Goal: Task Accomplishment & Management: Use online tool/utility

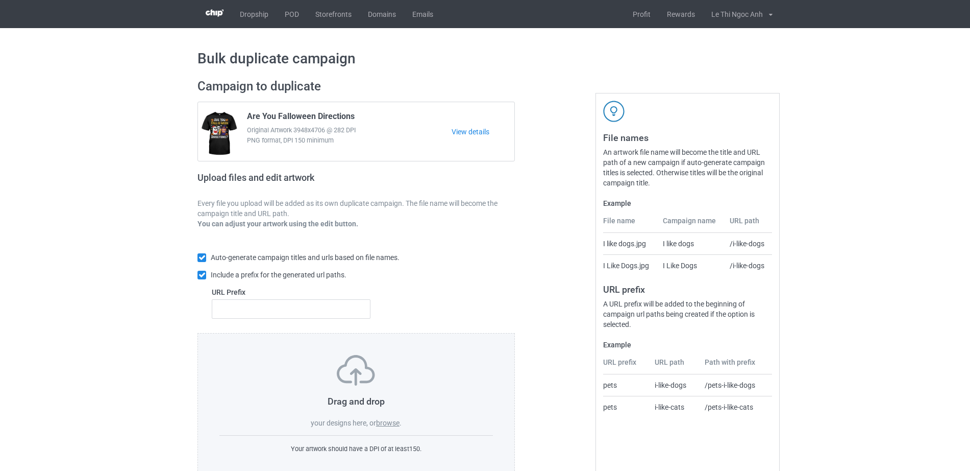
click at [391, 424] on label "browse" at bounding box center [387, 423] width 23 height 8
click at [0, 0] on input "browse" at bounding box center [0, 0] width 0 height 0
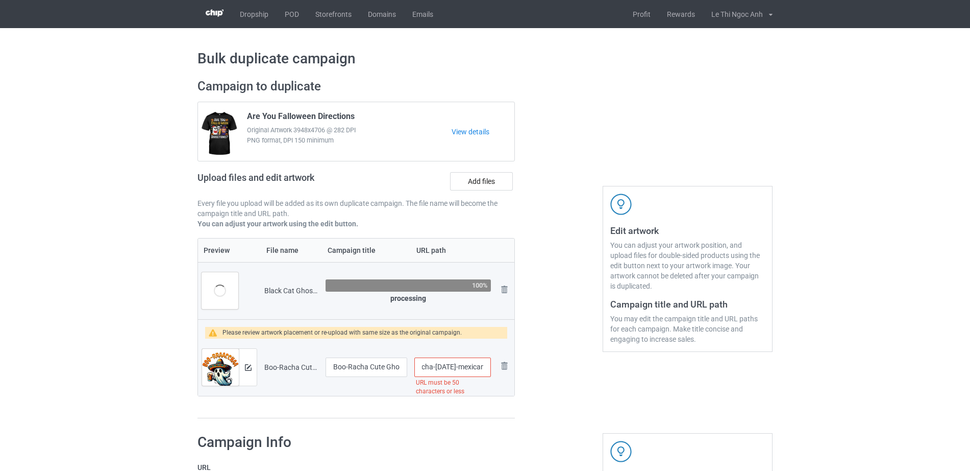
scroll to position [0, 157]
drag, startPoint x: 444, startPoint y: 362, endPoint x: 491, endPoint y: 362, distance: 46.5
click at [491, 362] on input "/boo-racha-cute-ghost-beer-party-borracha-halloween-mexican-t-shirt" at bounding box center [452, 366] width 77 height 19
click at [456, 369] on input "/boo-racha-cute-ghost-beer-party-borracha-halloween-mexican-t-shirt" at bounding box center [452, 366] width 77 height 19
drag, startPoint x: 433, startPoint y: 368, endPoint x: 507, endPoint y: 365, distance: 74.1
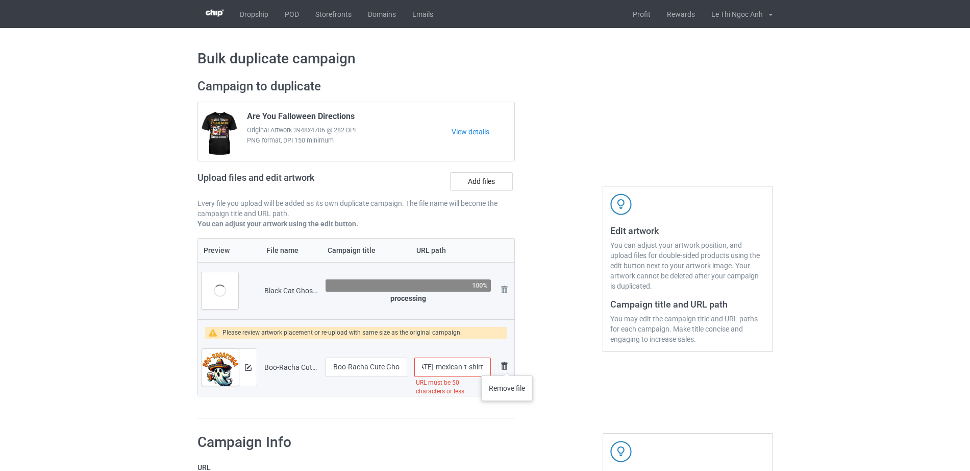
click at [507, 365] on tr "Preview and edit artwork Boo-Racha Cute Ghost Beer Party Borracha Halloween Mex…" at bounding box center [356, 366] width 316 height 57
type input "/boo-racha-cute-ghost-beer-party-borracha-halloween-mexican-t-shirt"
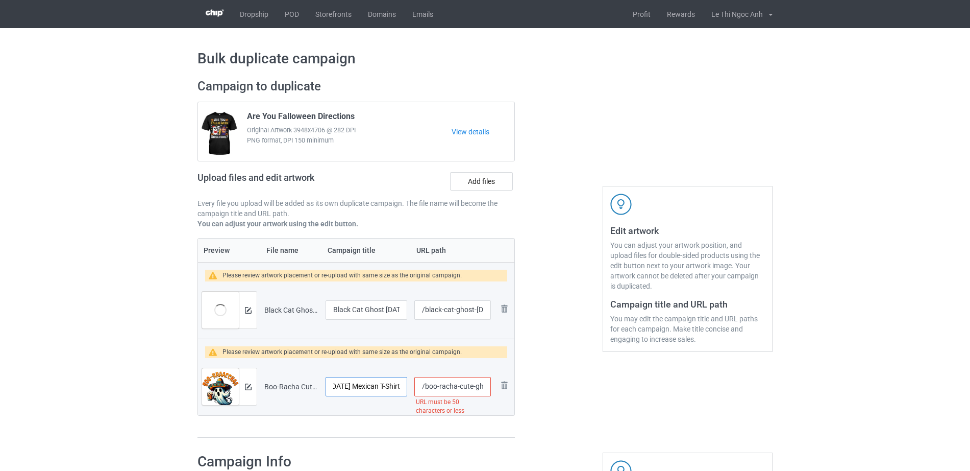
scroll to position [0, 157]
drag, startPoint x: 347, startPoint y: 389, endPoint x: 402, endPoint y: 386, distance: 55.7
click at [402, 386] on input "Boo-Racha Cute Ghost Beer Party Borracha Halloween Mexican T-Shirt" at bounding box center [367, 386] width 82 height 19
click at [370, 388] on input "Boo-Racha Cute Ghost Beer Party Borracha Halloween Mexican T-Shirt" at bounding box center [367, 386] width 82 height 19
drag, startPoint x: 377, startPoint y: 385, endPoint x: 410, endPoint y: 386, distance: 33.2
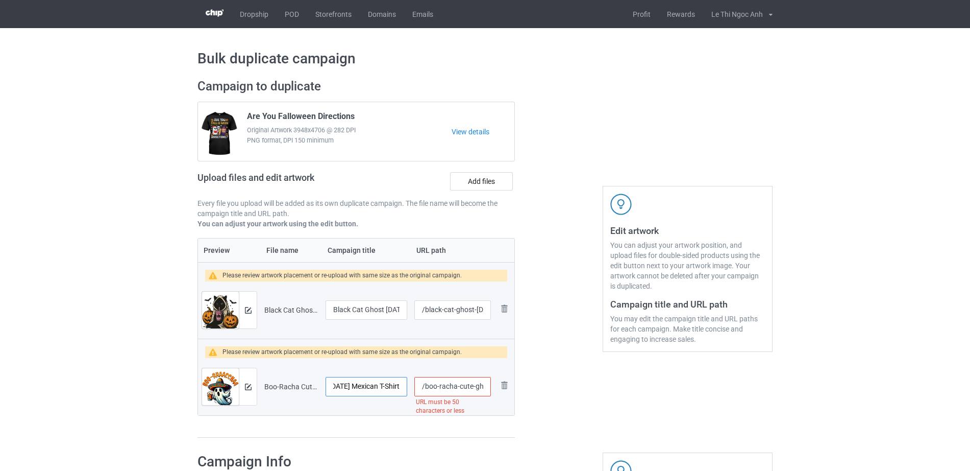
click at [410, 386] on tr "Preview and edit artwork Boo-Racha Cute Ghost Beer Party Borracha Halloween Mex…" at bounding box center [356, 386] width 316 height 57
type input "Boo-Racha Cute Ghost Beer Party Borracha Halloween Mexican"
click at [570, 405] on div at bounding box center [559, 258] width 74 height 374
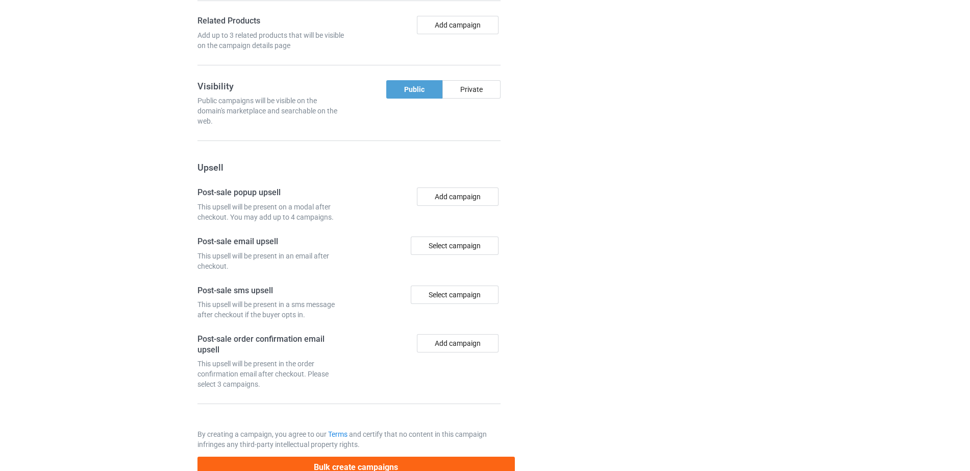
scroll to position [940, 0]
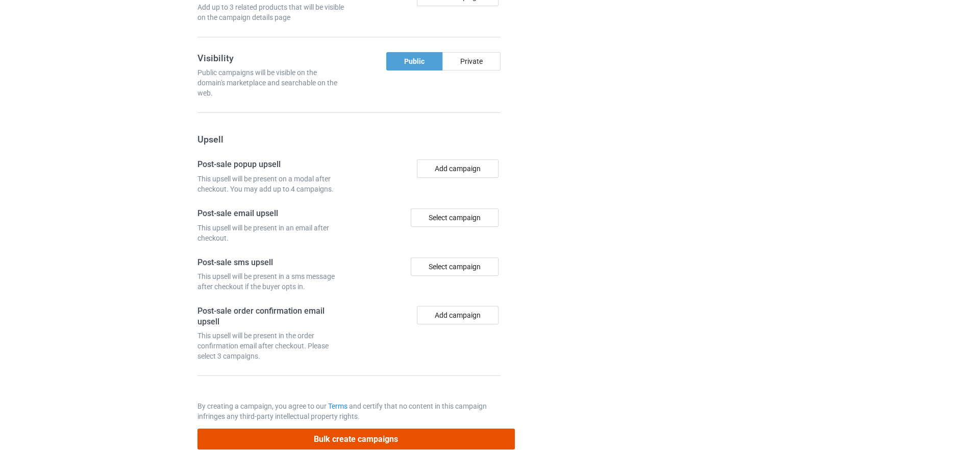
click at [391, 446] on button "Bulk create campaigns" at bounding box center [357, 438] width 318 height 21
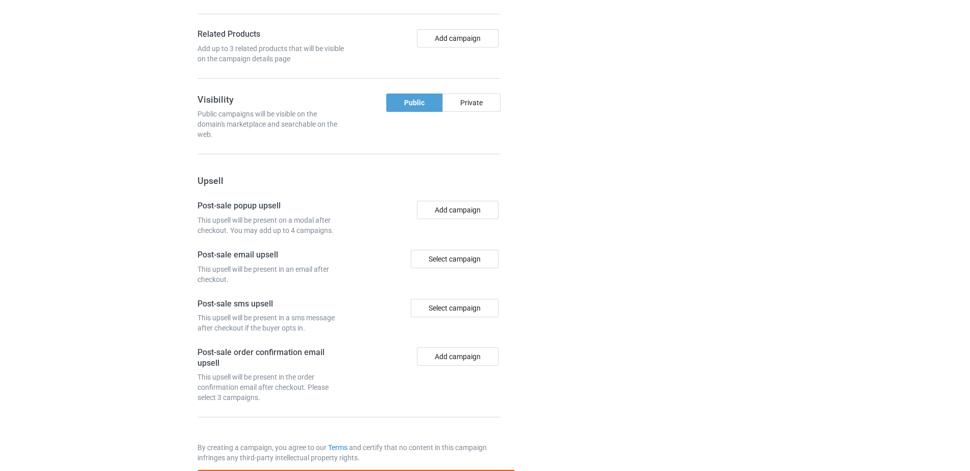
scroll to position [0, 0]
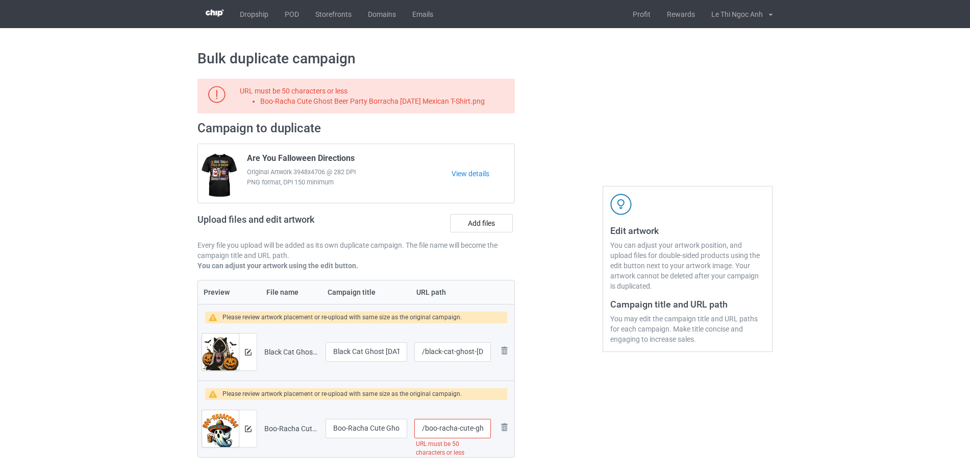
click at [452, 435] on input "/boo-racha-cute-ghost-beer-party-borracha-halloween-mexican-t-shirt" at bounding box center [452, 428] width 77 height 19
drag, startPoint x: 441, startPoint y: 428, endPoint x: 490, endPoint y: 427, distance: 49.0
click at [490, 427] on input "/boo-racha-cute-ghost-beer-party-borracha-halloween-mexican-t-shirt" at bounding box center [452, 428] width 77 height 19
click at [467, 430] on input "/boo-racha-cute-ghost-beer-party-borracha-halloween-mexican-t-shirt" at bounding box center [452, 428] width 77 height 19
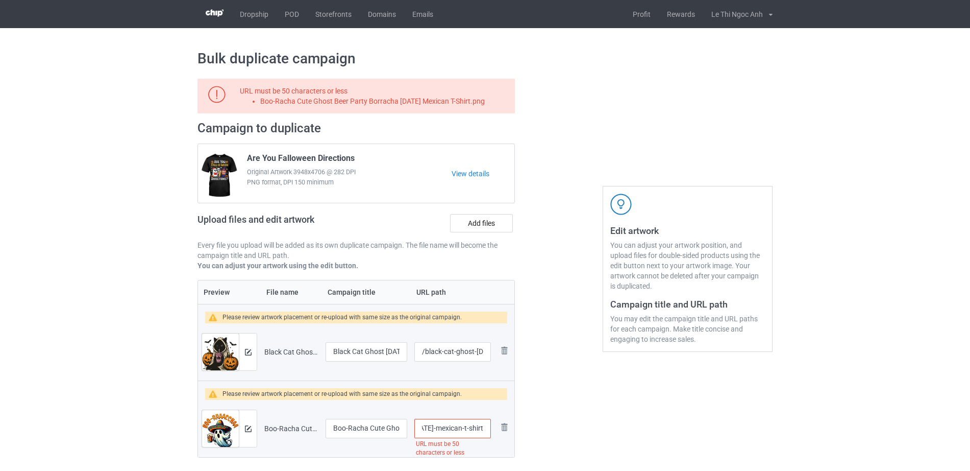
click at [434, 429] on input "/boo-racha-cute-ghost-beer-party-borracha-halloween-mexican-t-shirt" at bounding box center [452, 428] width 77 height 19
click at [434, 428] on input "/boo-racha-cute-ghost-beer-party-borracha-halloween-mexican-t-shirt" at bounding box center [452, 428] width 77 height 19
drag, startPoint x: 434, startPoint y: 428, endPoint x: 497, endPoint y: 428, distance: 63.3
click at [497, 428] on tr "Preview and edit artwork Boo-Racha Cute Ghost Beer Party Borracha Halloween Mex…" at bounding box center [356, 428] width 316 height 57
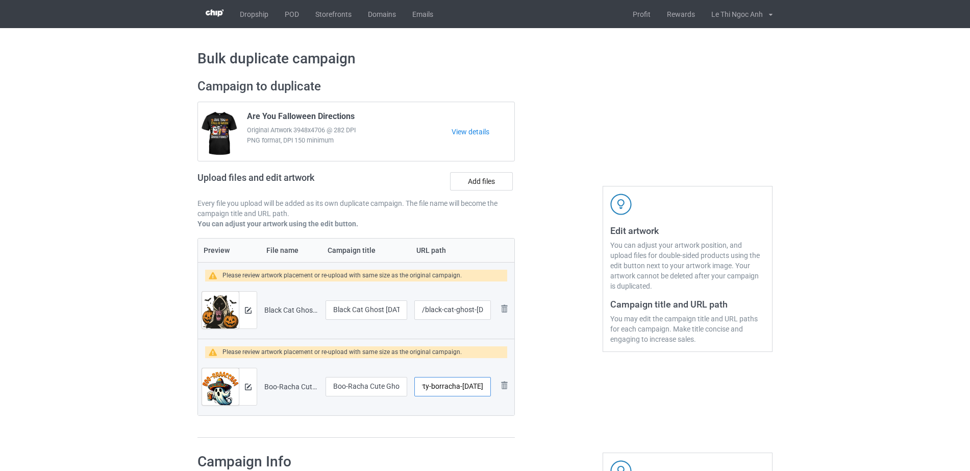
scroll to position [0, 108]
type input "/boo-racha-cute-ghost-beer-party-borracha-halloween"
click at [562, 406] on div at bounding box center [559, 258] width 74 height 374
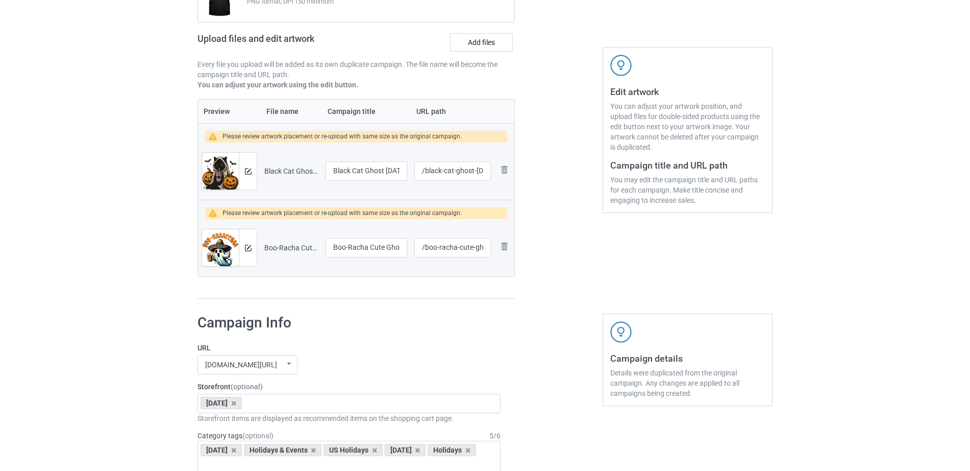
drag, startPoint x: 376, startPoint y: 227, endPoint x: 404, endPoint y: 238, distance: 30.2
click at [404, 238] on td "Boo-Racha Cute Ghost Beer Party Borracha Halloween Mexican" at bounding box center [366, 247] width 89 height 57
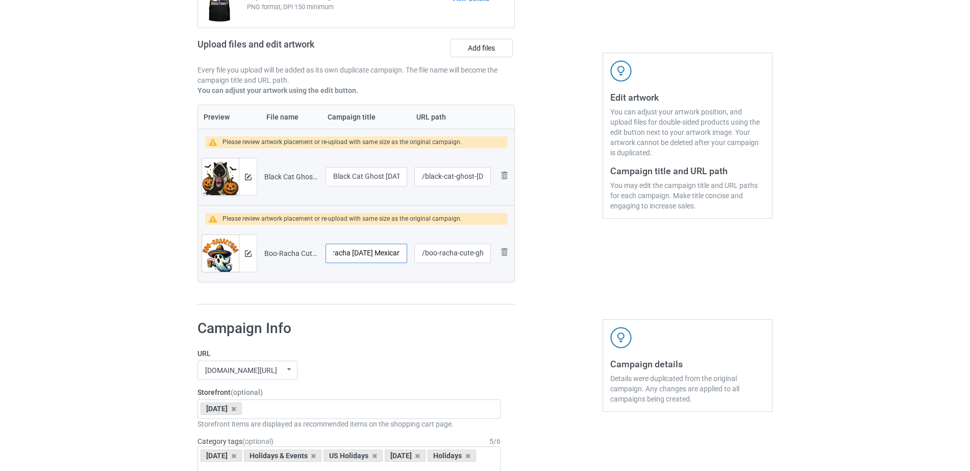
scroll to position [0, 135]
drag, startPoint x: 391, startPoint y: 250, endPoint x: 411, endPoint y: 254, distance: 20.8
click at [411, 254] on tr "Preview and edit artwork Boo-Racha Cute Ghost Beer Party Borracha Halloween Mex…" at bounding box center [356, 253] width 316 height 57
click at [395, 253] on input "Boo-Racha Cute Ghost Beer Party Borracha Halloween Mexican" at bounding box center [367, 252] width 82 height 19
click at [546, 279] on div at bounding box center [559, 125] width 74 height 374
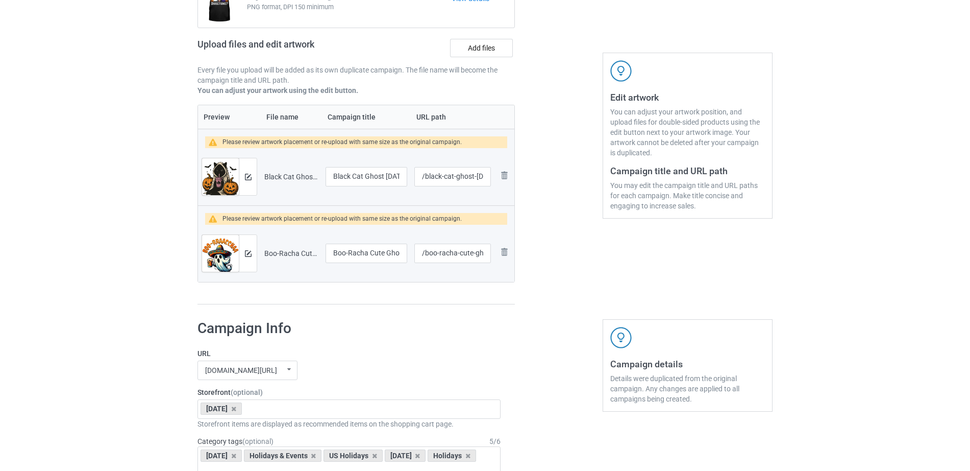
scroll to position [940, 0]
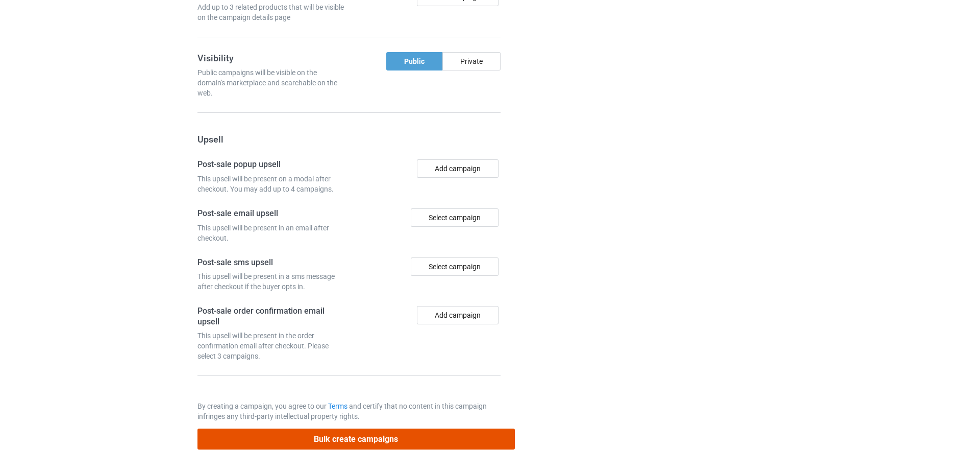
click at [388, 442] on button "Bulk create campaigns" at bounding box center [357, 438] width 318 height 21
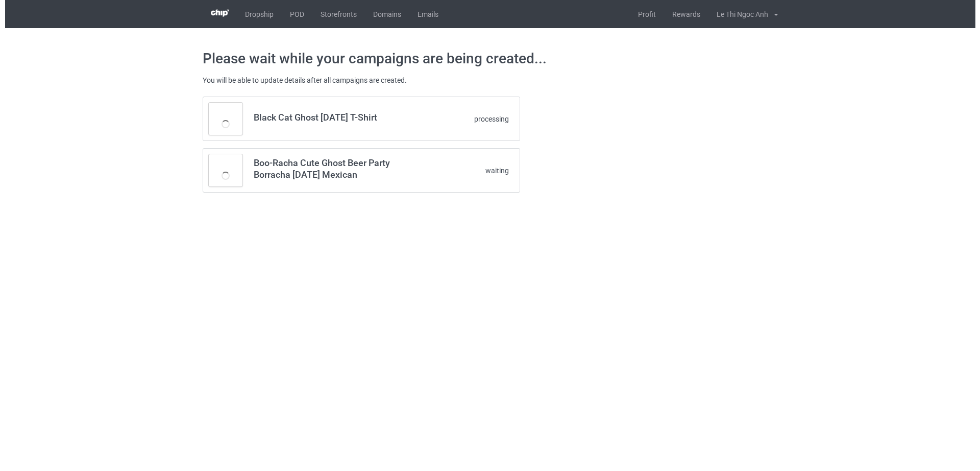
scroll to position [0, 0]
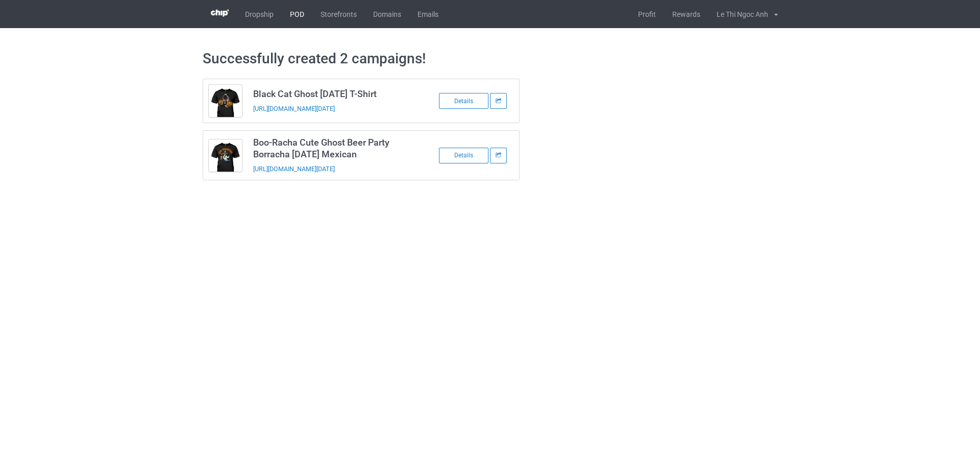
click at [297, 14] on link "POD" at bounding box center [297, 14] width 31 height 28
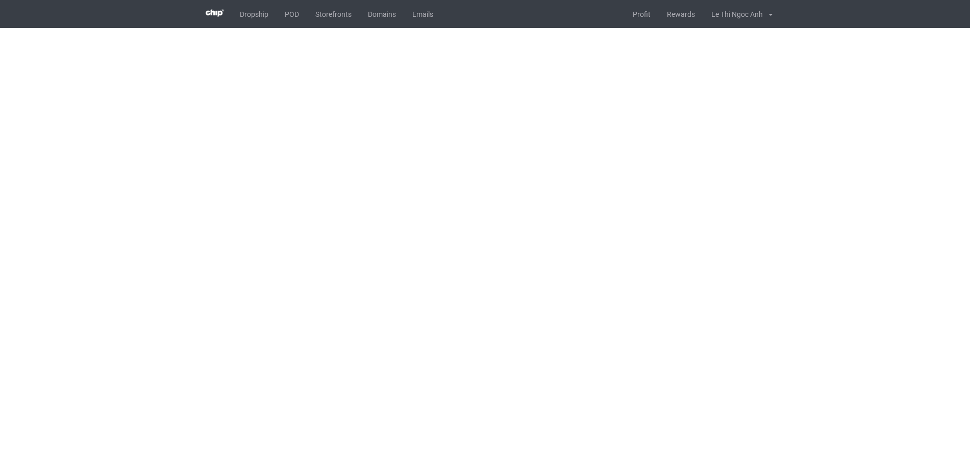
scroll to position [27, 0]
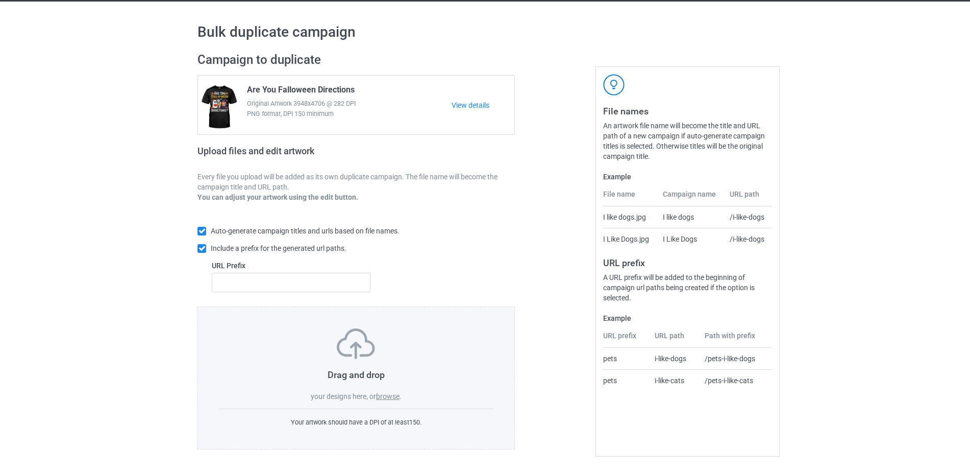
click at [395, 396] on label "browse" at bounding box center [387, 396] width 23 height 8
click at [0, 0] on input "browse" at bounding box center [0, 0] width 0 height 0
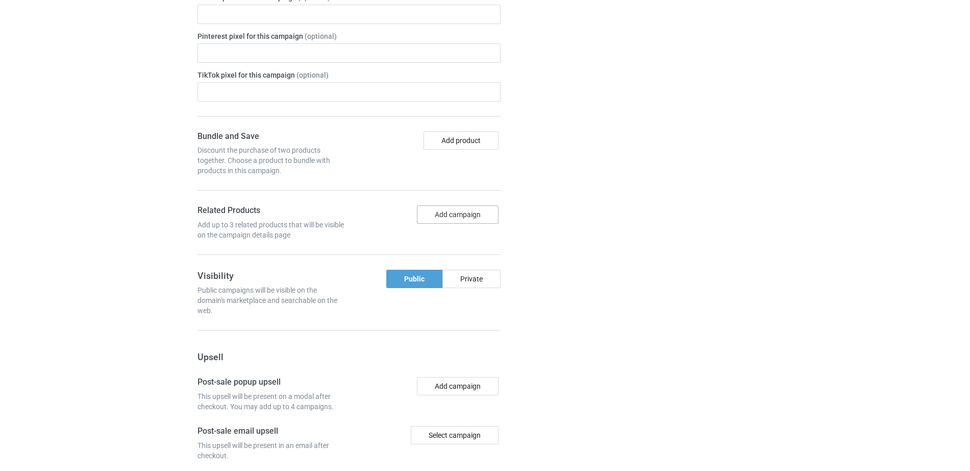
click at [449, 214] on button "Add campaign" at bounding box center [458, 214] width 82 height 18
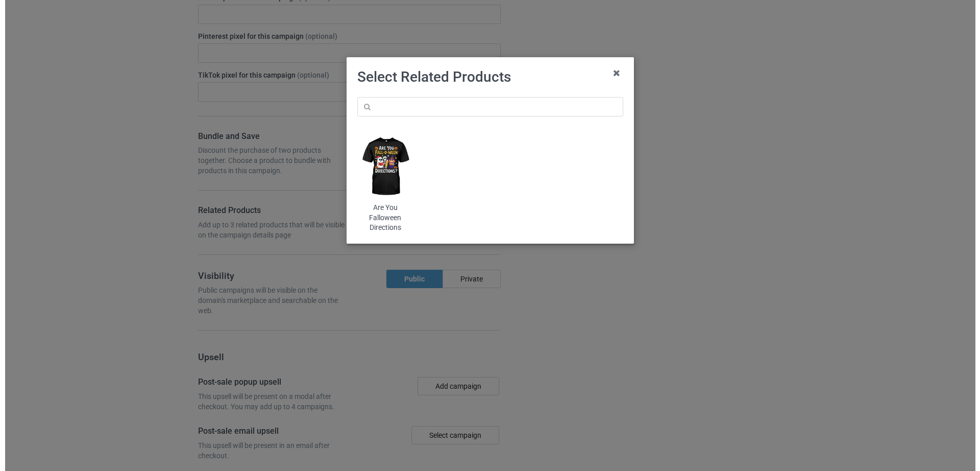
scroll to position [1085, 0]
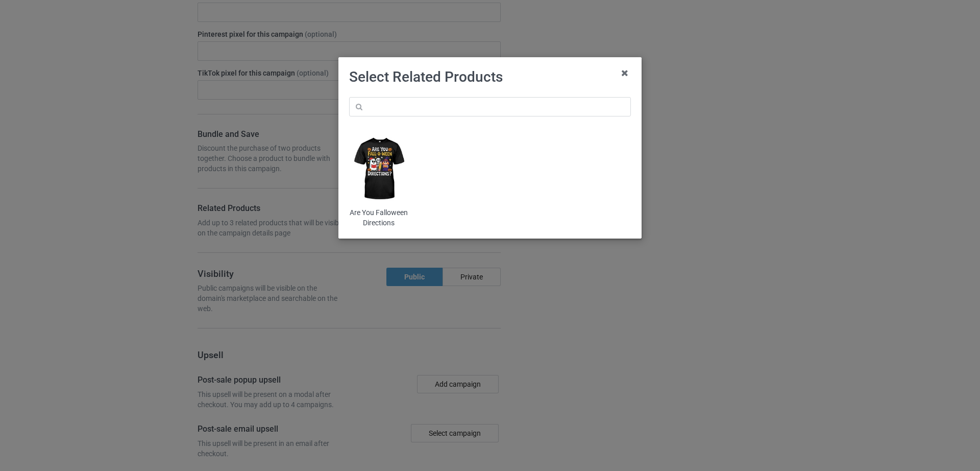
click at [362, 161] on img at bounding box center [379, 169] width 60 height 75
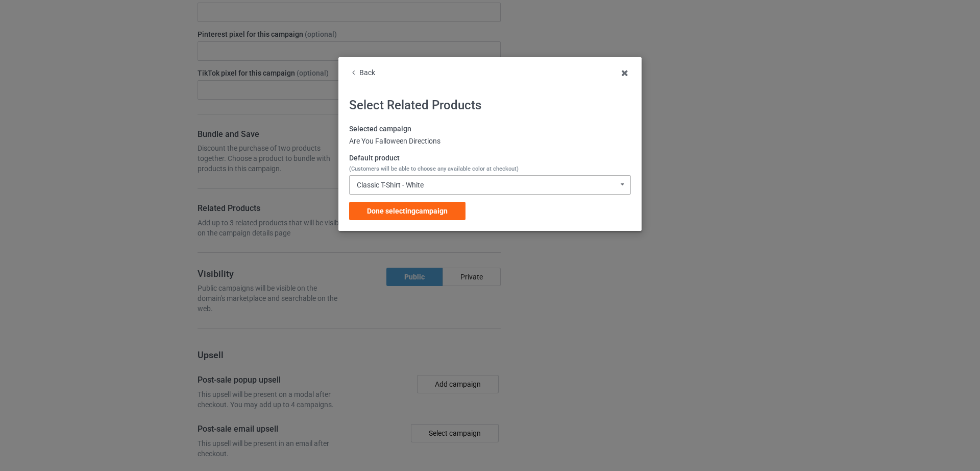
click at [431, 189] on div "Classic T-Shirt - White Classic T-Shirt - White Hooded Sweatshirt - White V-Nec…" at bounding box center [490, 184] width 282 height 19
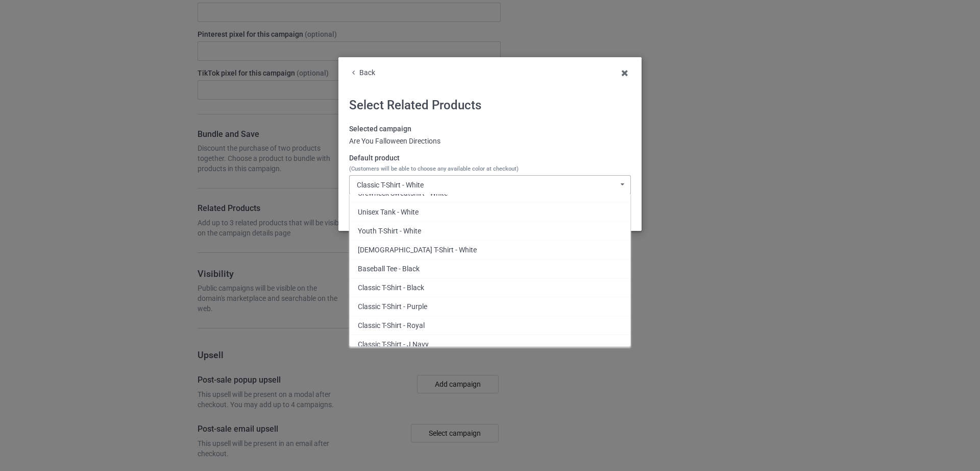
scroll to position [140, 0]
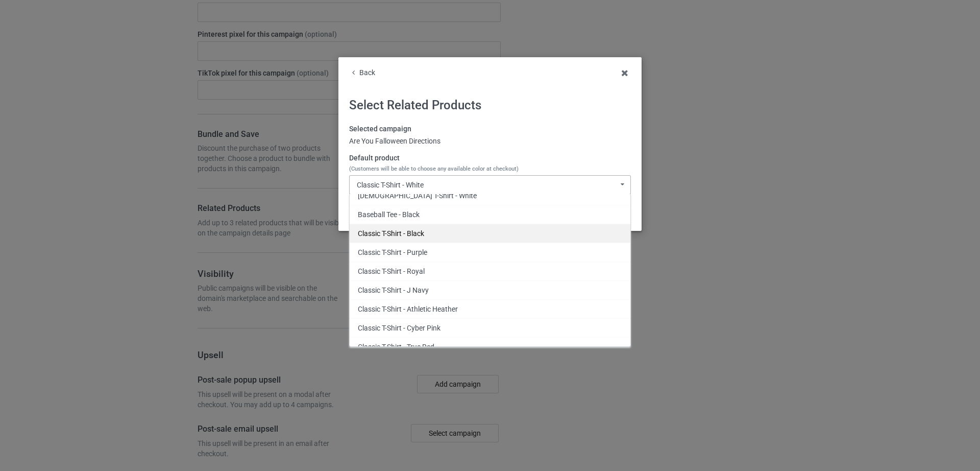
click at [412, 238] on div "Classic T-Shirt - Black" at bounding box center [490, 233] width 281 height 19
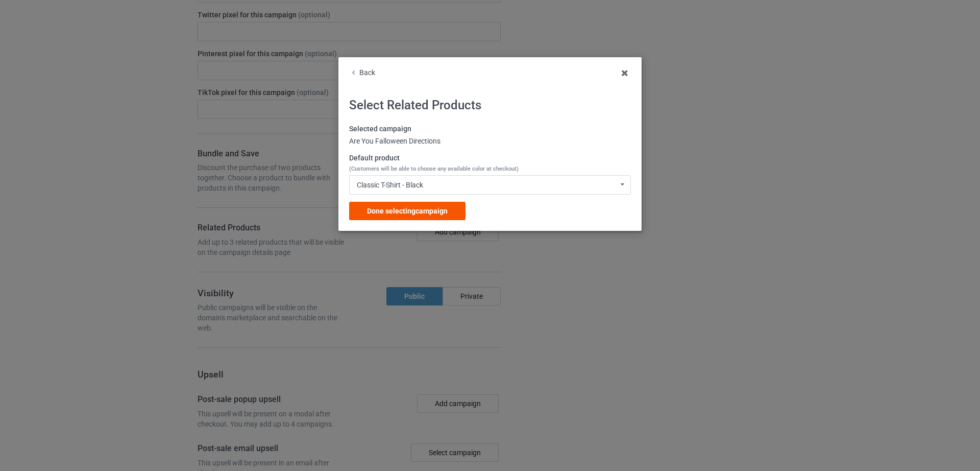
scroll to position [1105, 0]
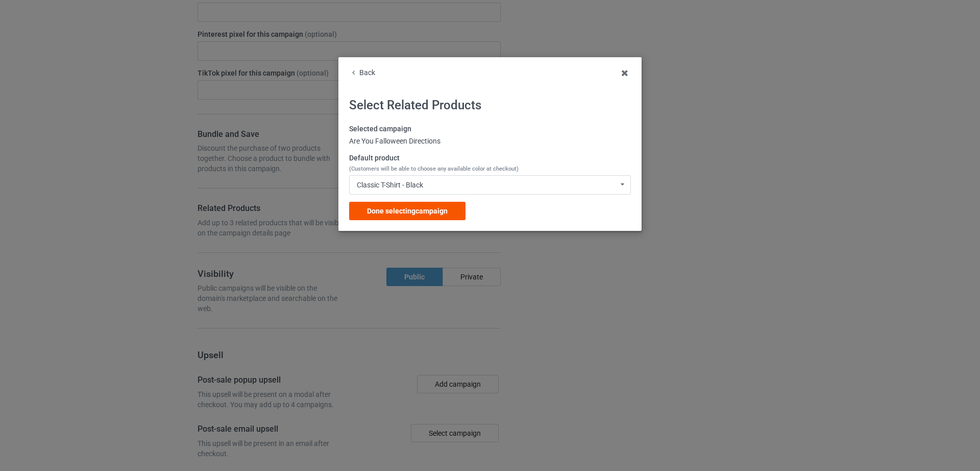
click at [407, 218] on div "Done selecting campaign" at bounding box center [407, 211] width 116 height 18
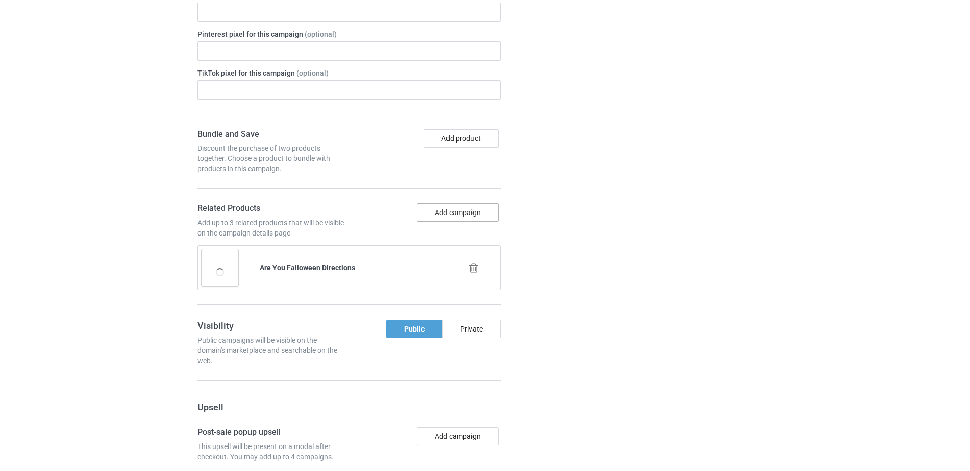
click at [448, 206] on button "Add campaign" at bounding box center [458, 212] width 82 height 18
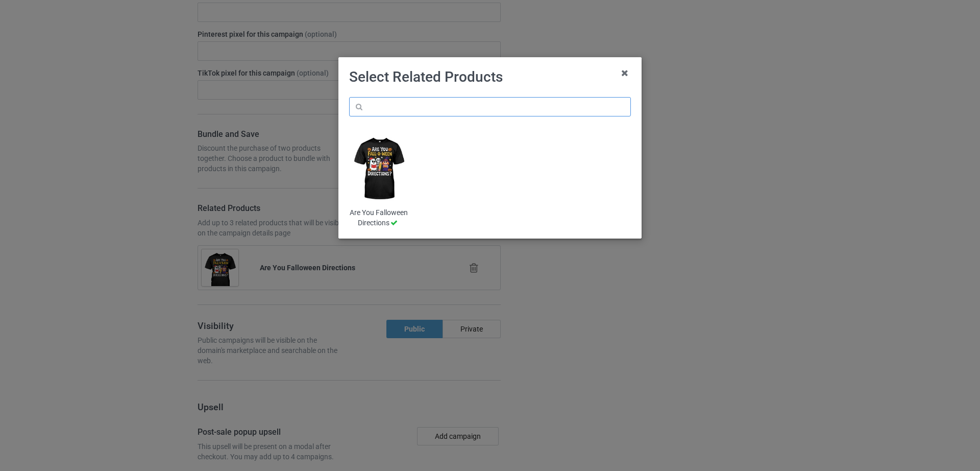
click at [453, 106] on input "text" at bounding box center [490, 106] width 282 height 19
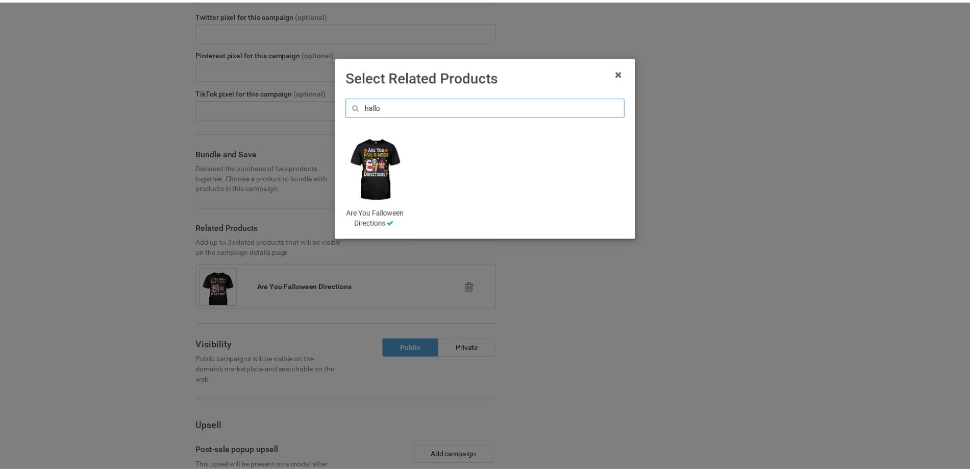
scroll to position [1124, 0]
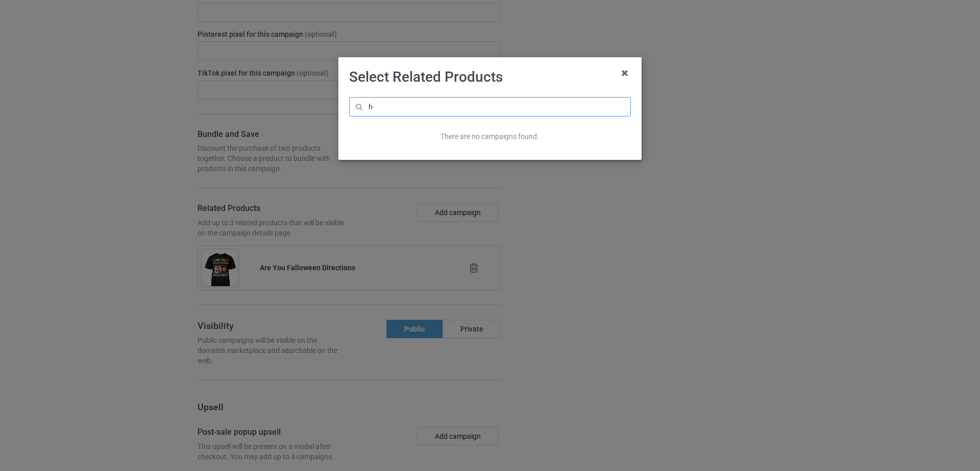
type input "h"
click at [588, 251] on div "Select Related Products There are no campaigns found." at bounding box center [490, 235] width 980 height 471
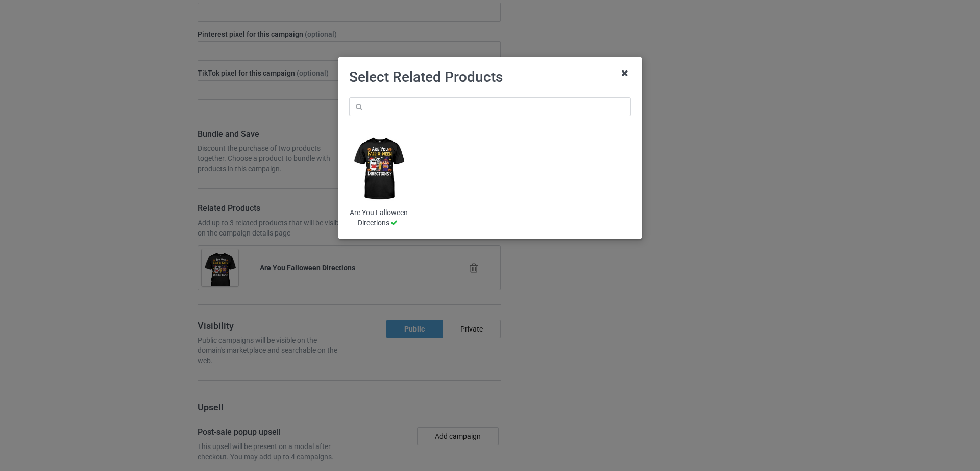
click at [623, 78] on icon at bounding box center [625, 73] width 16 height 16
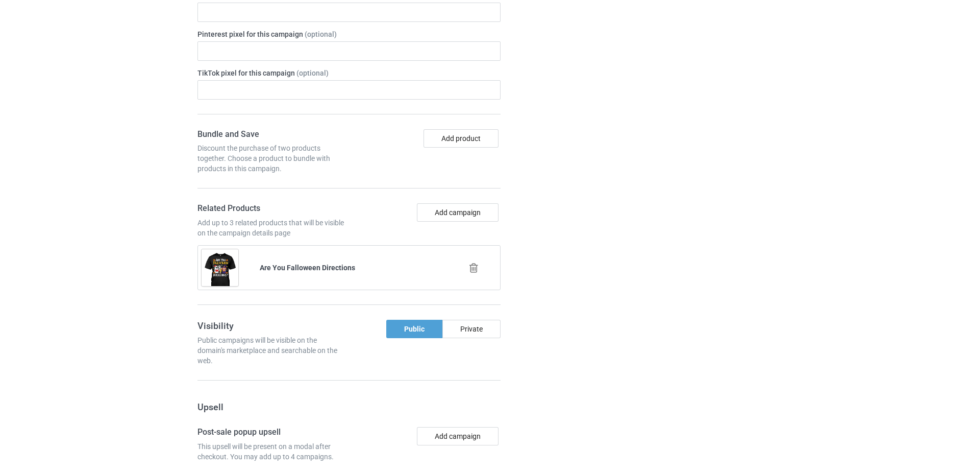
click at [647, 148] on div "Campaign details Details were duplicated from the original campaign. Any change…" at bounding box center [688, 222] width 184 height 1003
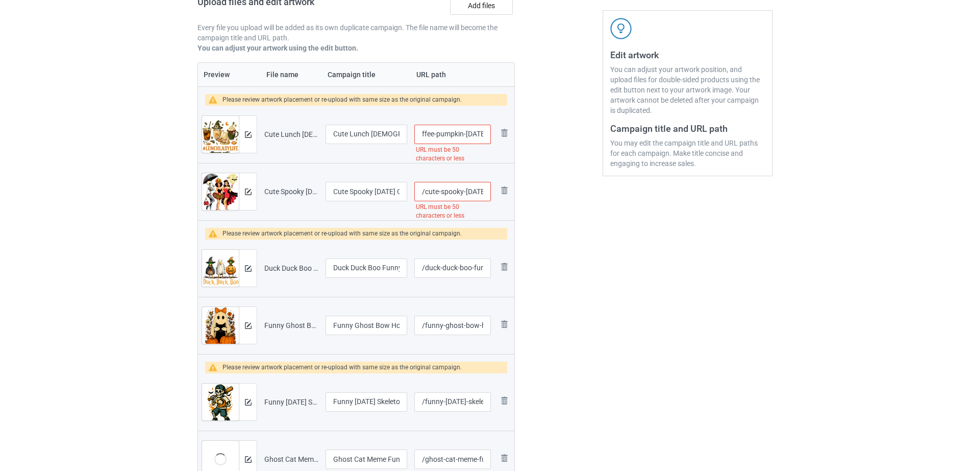
scroll to position [0, 157]
drag, startPoint x: 431, startPoint y: 133, endPoint x: 483, endPoint y: 133, distance: 51.6
click at [483, 133] on input "/cute-lunch-[DEMOGRAPHIC_DATA]-life-ghost-coffee-pumpkin-[DATE]-costume-t-shirt" at bounding box center [452, 134] width 77 height 19
click at [472, 135] on input "/cute-lunch-[DEMOGRAPHIC_DATA]-life-ghost-coffee-pumpkin-[DATE]-costume-t-shirt" at bounding box center [452, 134] width 77 height 19
drag, startPoint x: 433, startPoint y: 134, endPoint x: 485, endPoint y: 136, distance: 52.6
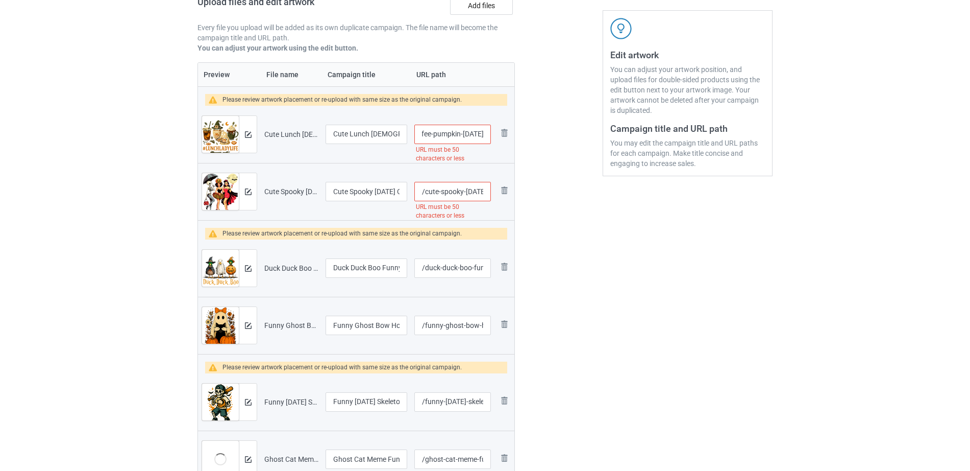
click at [485, 136] on input "/cute-lunch-[DEMOGRAPHIC_DATA]-life-ghost-coffee-pumpkin-[DATE]-costume-t-shirt" at bounding box center [452, 134] width 77 height 19
type input "/cute-lunch-[DEMOGRAPHIC_DATA]-life-ghost-coffee-pumpkin"
drag, startPoint x: 363, startPoint y: 132, endPoint x: 405, endPoint y: 136, distance: 41.6
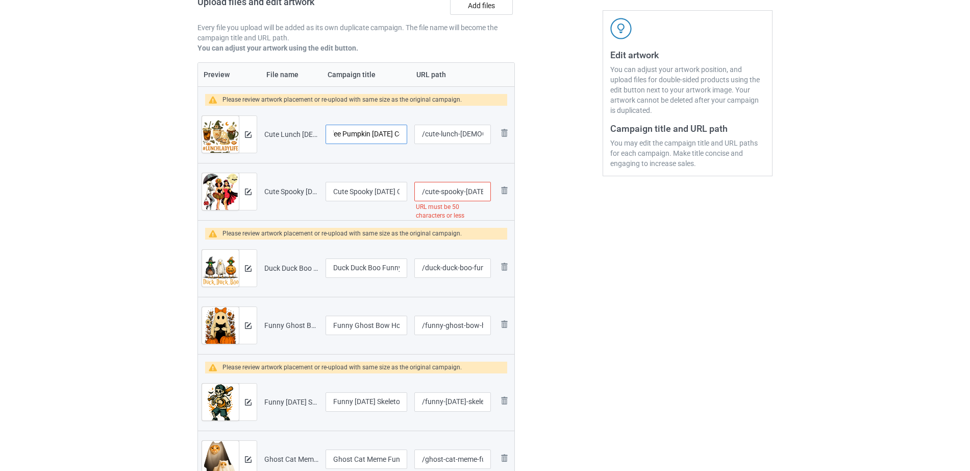
click at [405, 136] on input "Cute Lunch [DEMOGRAPHIC_DATA] Life Ghost Coffee Pumpkin [DATE] Costume T-Shirt" at bounding box center [367, 134] width 82 height 19
click at [373, 135] on input "Cute Lunch [DEMOGRAPHIC_DATA] Life Ghost Coffee Pumpkin [DATE] Costume T-Shirt" at bounding box center [367, 134] width 82 height 19
click at [349, 133] on input "Cute Lunch [DEMOGRAPHIC_DATA] Life Ghost Coffee Pumpkin [DATE] Costume T-Shirt" at bounding box center [367, 134] width 82 height 19
click at [350, 135] on input "Cute Lunch [DEMOGRAPHIC_DATA] Life Ghost Coffee Pumpkin [DATE] Costume T-Shirt" at bounding box center [367, 134] width 82 height 19
drag, startPoint x: 350, startPoint y: 134, endPoint x: 411, endPoint y: 137, distance: 61.3
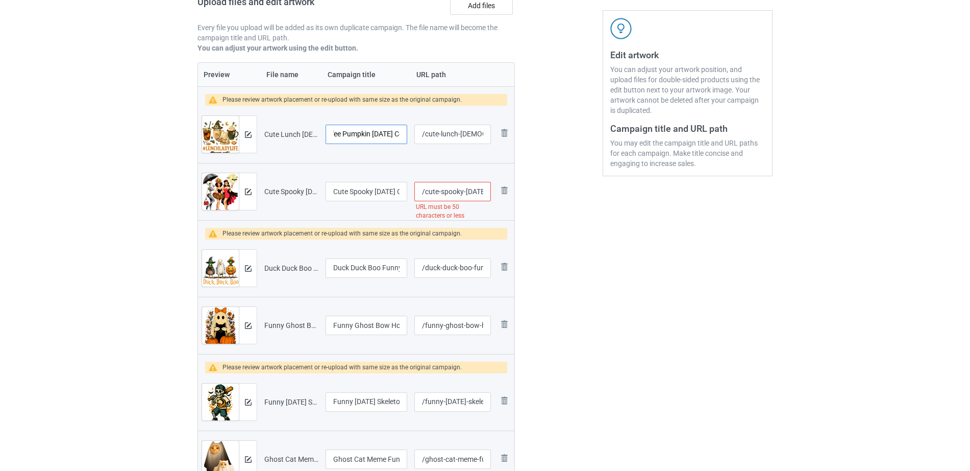
click at [411, 137] on tr "Preview and edit artwork Cute Lunch [DEMOGRAPHIC_DATA] Life Ghost Coffee Pumpki…" at bounding box center [356, 134] width 316 height 57
type input "Cute Lunch [DEMOGRAPHIC_DATA] Life Ghost Coffee Pumpkin"
click at [395, 191] on input "Cute Spooky [DATE] Costume Party for Women Girls T-Shirt" at bounding box center [367, 191] width 82 height 19
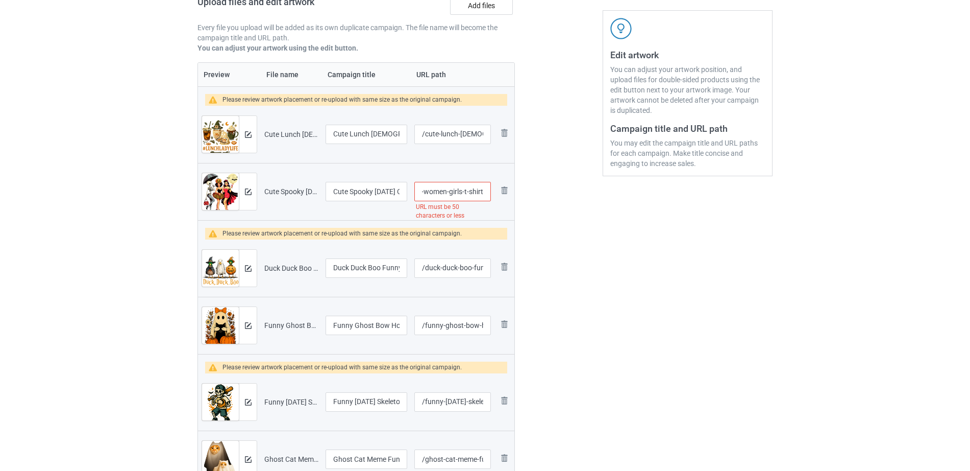
drag, startPoint x: 433, startPoint y: 189, endPoint x: 492, endPoint y: 188, distance: 58.2
click at [492, 188] on td "/cute-spooky-[DATE]-costume-party-for-women-girls-t-shirt URL must be 50 charac…" at bounding box center [453, 191] width 84 height 57
click at [454, 191] on input "/cute-spooky-[DATE]-costume-party-for-women-girls-t-shirt" at bounding box center [452, 191] width 77 height 19
drag, startPoint x: 423, startPoint y: 192, endPoint x: 482, endPoint y: 193, distance: 59.2
click at [482, 193] on input "/cute-spooky-[DATE]-costume-party-for-women-girls-t-shirt" at bounding box center [452, 191] width 77 height 19
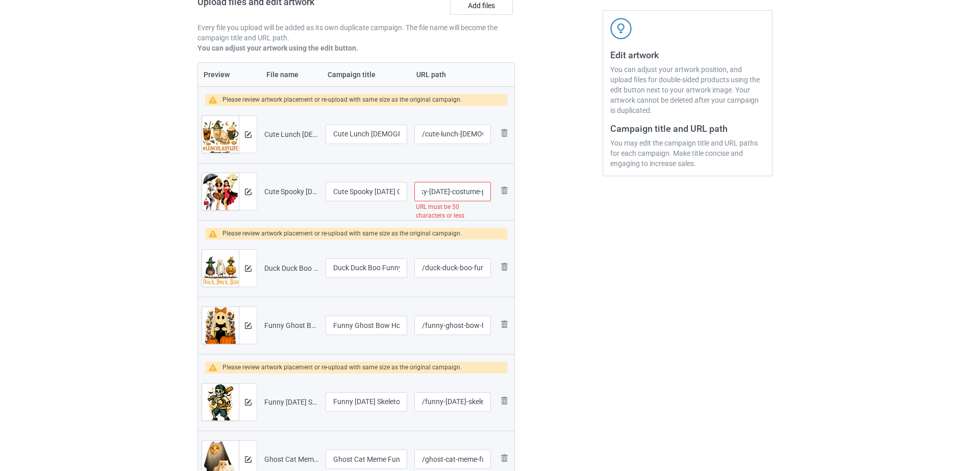
scroll to position [0, 123]
drag, startPoint x: 456, startPoint y: 191, endPoint x: 479, endPoint y: 193, distance: 23.6
click at [479, 193] on input "/cute-spooky-[DATE]-costume-party-for-women-girls-t-shirt" at bounding box center [452, 191] width 77 height 19
click at [421, 197] on input "/cute-spooky-[DATE]-costume-party-for-women-girls-t-shirt" at bounding box center [452, 191] width 77 height 19
drag, startPoint x: 424, startPoint y: 191, endPoint x: 496, endPoint y: 191, distance: 72.0
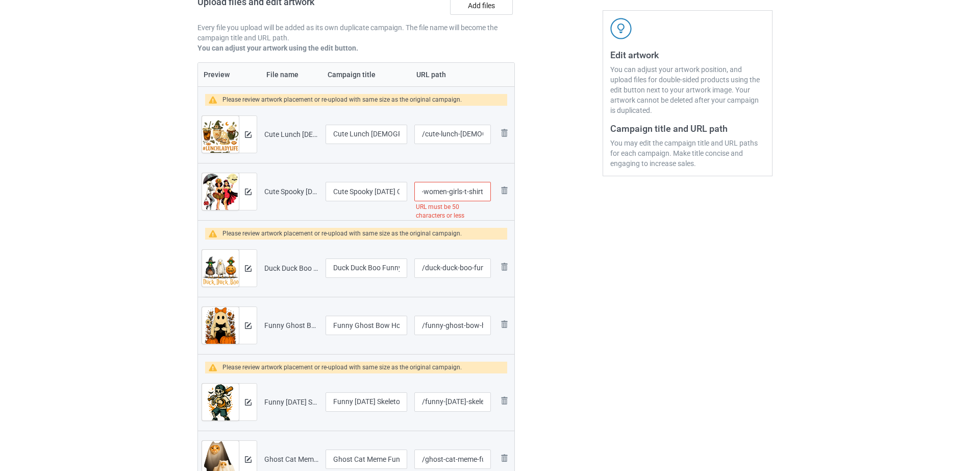
click at [496, 191] on tr "Preview and edit artwork Cute Spooky [DATE] Costume Party for Women Girls T-Shi…" at bounding box center [356, 191] width 316 height 57
type input "/cute-spooky-[DATE]-costume-party"
click at [551, 212] on div at bounding box center [559, 312] width 74 height 832
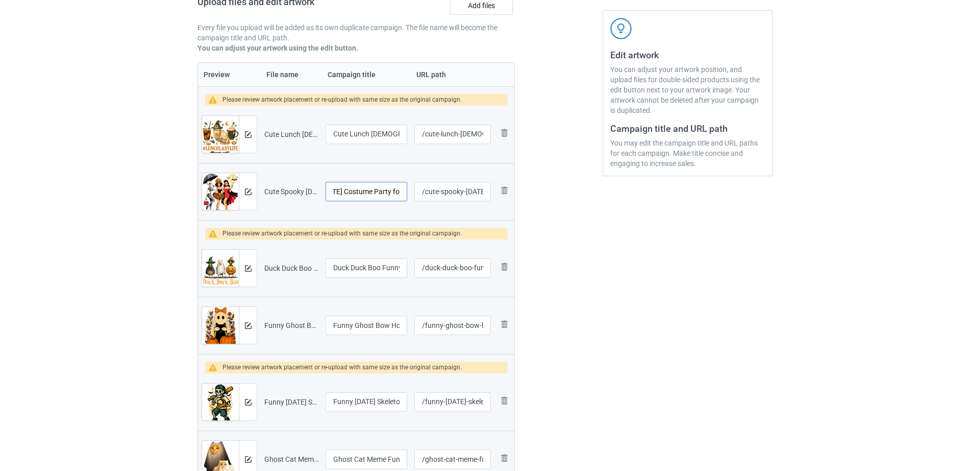
drag, startPoint x: 375, startPoint y: 191, endPoint x: 393, endPoint y: 191, distance: 18.4
click at [393, 191] on input "Cute Spooky [DATE] Costume Party for Women Girls T-Shirt" at bounding box center [367, 191] width 82 height 19
click at [375, 191] on input "Cute Spooky [DATE] Costume Party for Women Girls T-Shirt" at bounding box center [367, 191] width 82 height 19
drag, startPoint x: 382, startPoint y: 191, endPoint x: 411, endPoint y: 193, distance: 29.2
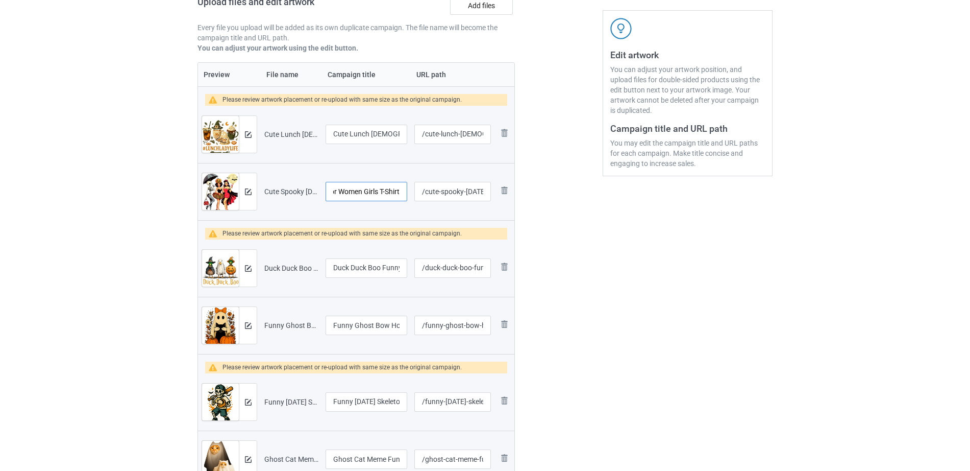
click at [411, 193] on tr "Preview and edit artwork Cute Spooky [DATE] Costume Party for Women Girls T-Shi…" at bounding box center [356, 191] width 316 height 57
type input "Cute Spooky [DATE] Costume Party"
click at [585, 241] on div at bounding box center [559, 312] width 74 height 832
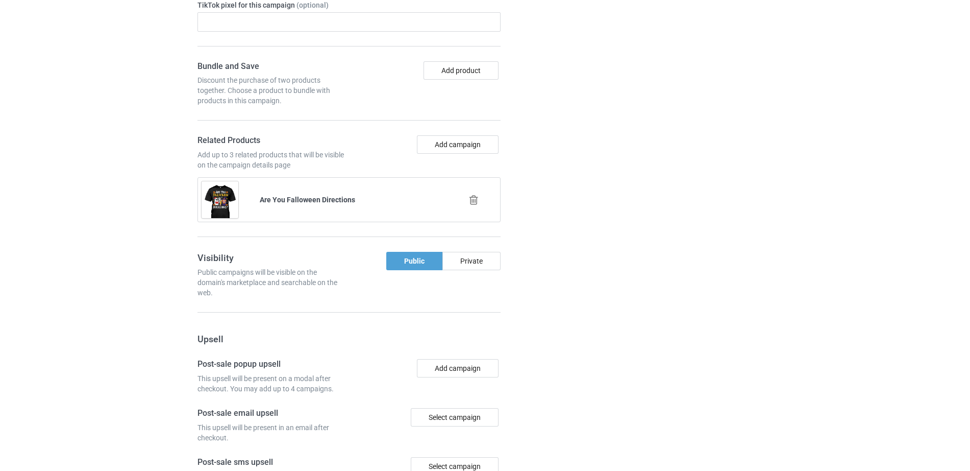
scroll to position [1450, 0]
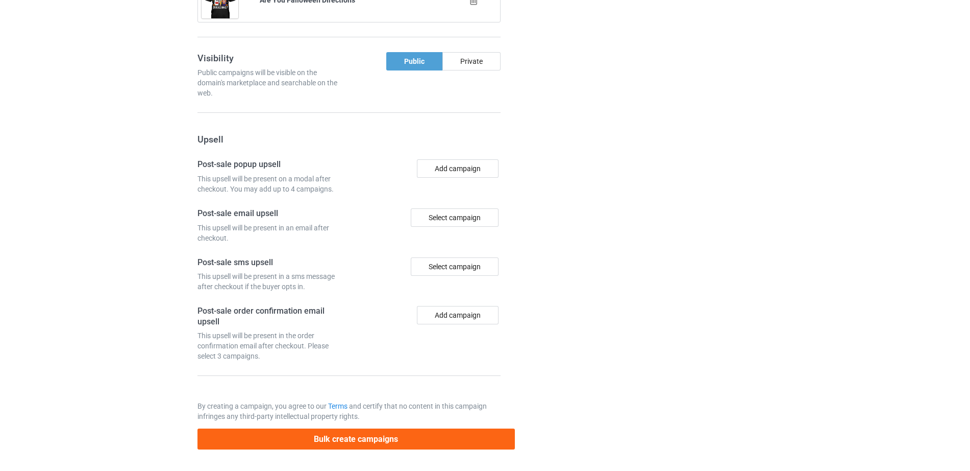
click at [322, 442] on button "Bulk create campaigns" at bounding box center [357, 438] width 318 height 21
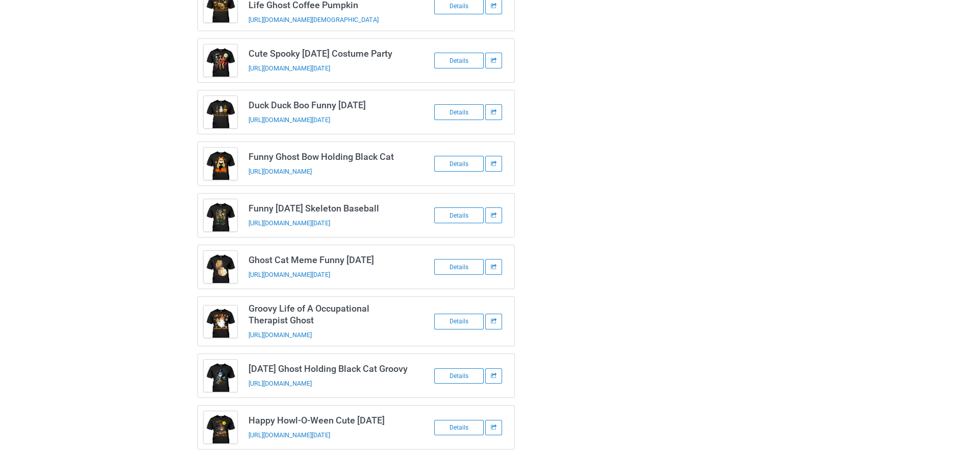
scroll to position [0, 0]
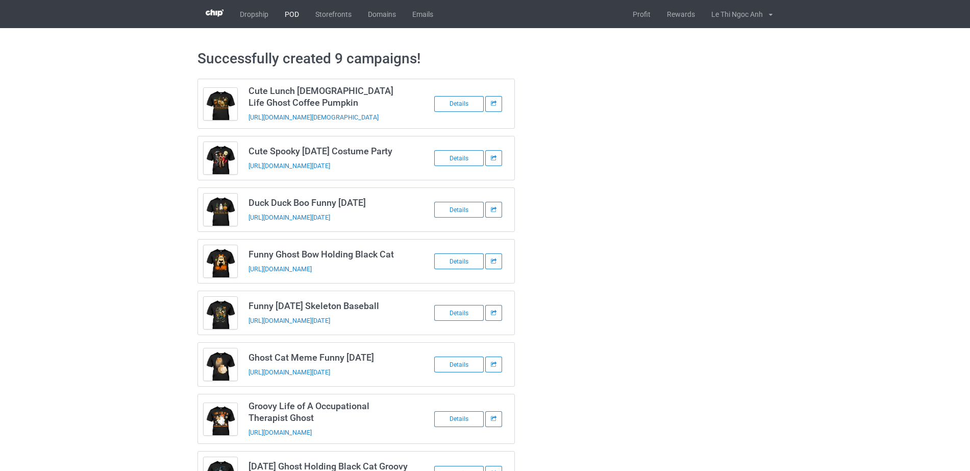
click at [294, 15] on link "POD" at bounding box center [292, 14] width 31 height 28
